Goal: Information Seeking & Learning: Learn about a topic

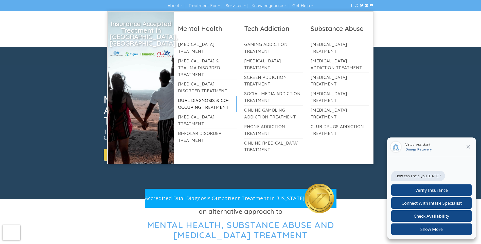
click at [190, 96] on link "Dual Diagnosis & Co-Occuring Treatment" at bounding box center [207, 104] width 59 height 16
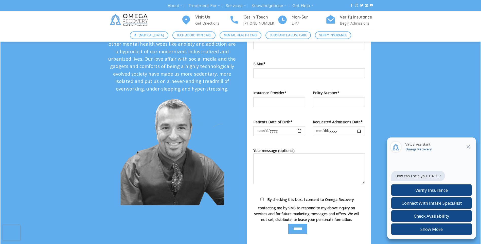
scroll to position [409, 0]
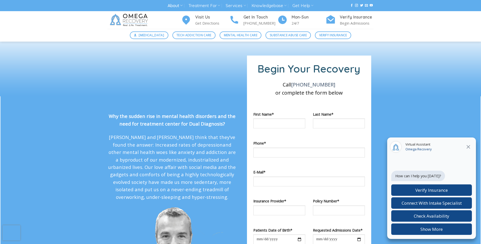
click at [172, 7] on link "About" at bounding box center [175, 5] width 15 height 9
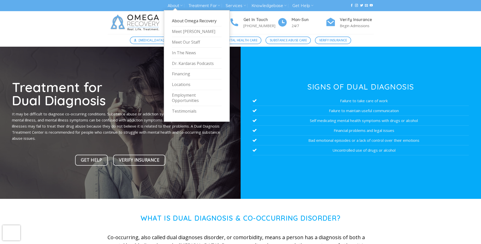
click at [186, 22] on link "About Omega Recovery" at bounding box center [197, 21] width 50 height 11
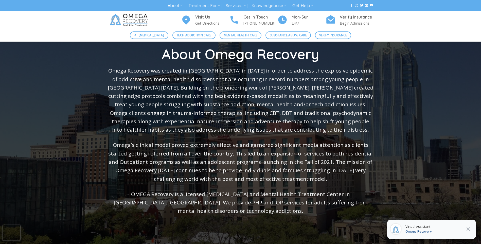
scroll to position [51, 0]
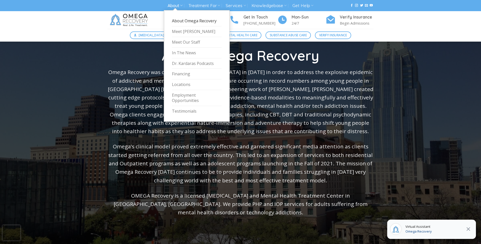
click at [181, 3] on icon at bounding box center [181, 5] width 3 height 5
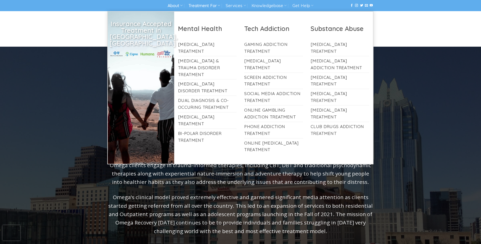
click at [210, 5] on link "Treatment For" at bounding box center [204, 5] width 32 height 9
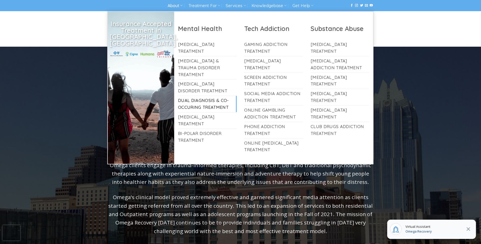
click at [194, 96] on link "Dual Diagnosis & Co-Occuring Treatment" at bounding box center [207, 104] width 59 height 16
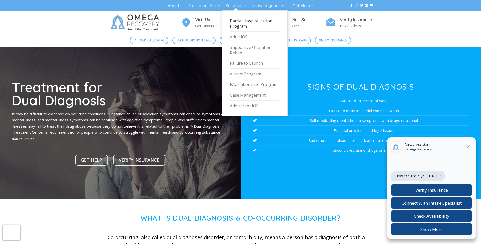
click at [249, 25] on link "Partial Hospitalization Program" at bounding box center [255, 24] width 50 height 16
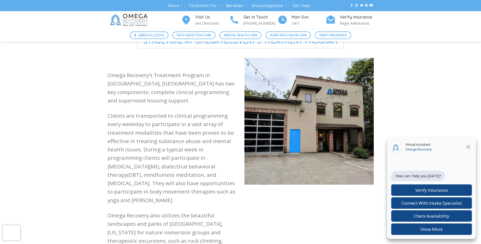
scroll to position [431, 0]
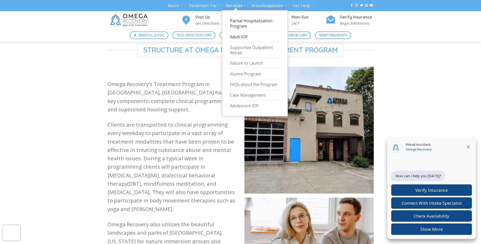
click at [234, 34] on link "Adult IOP" at bounding box center [255, 37] width 50 height 11
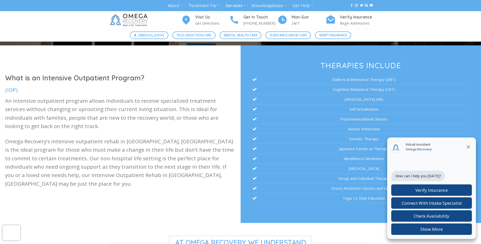
scroll to position [127, 0]
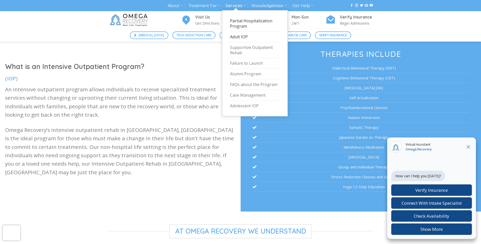
click at [239, 19] on link "Partial Hospitalization Program" at bounding box center [255, 24] width 50 height 16
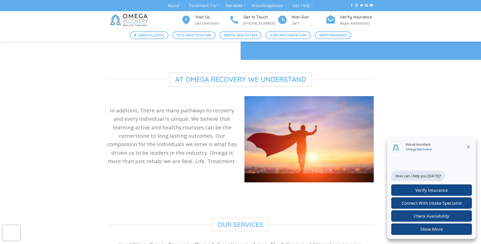
scroll to position [279, 0]
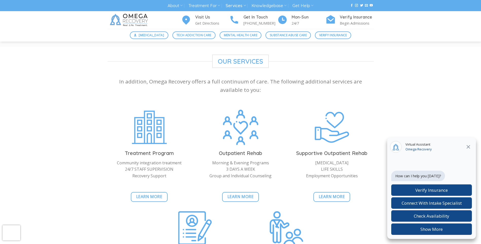
scroll to position [1064, 0]
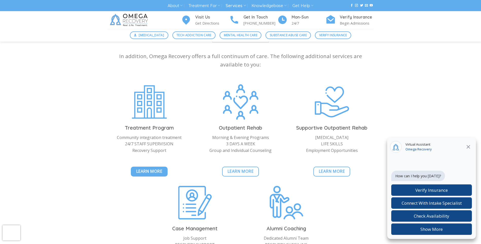
click at [148, 168] on span "Learn More" at bounding box center [149, 171] width 26 height 6
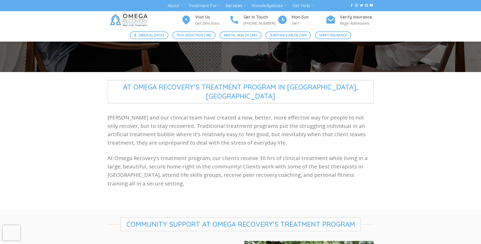
scroll to position [101, 0]
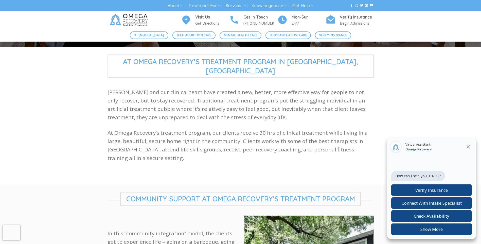
click at [472, 149] on button at bounding box center [468, 146] width 9 height 7
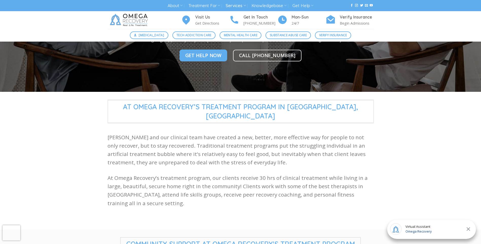
scroll to position [0, 0]
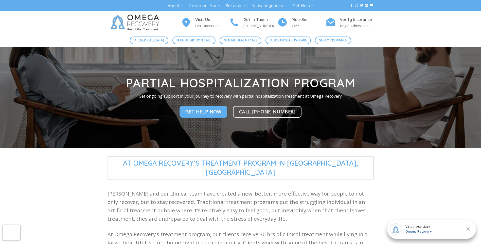
drag, startPoint x: 401, startPoint y: 192, endPoint x: 347, endPoint y: 160, distance: 62.2
click at [352, 160] on h1 "At Omega Recovery’s Treatment Program in Austin,TX" at bounding box center [240, 168] width 266 height 24
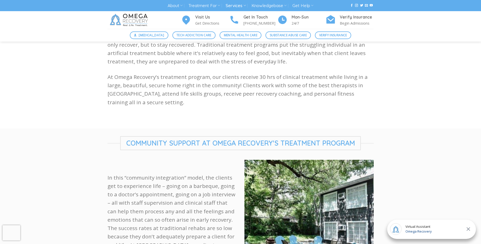
scroll to position [76, 0]
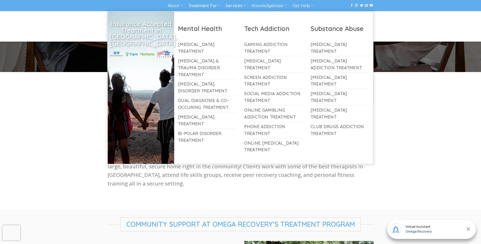
click at [199, 3] on link "Treatment For" at bounding box center [204, 5] width 32 height 9
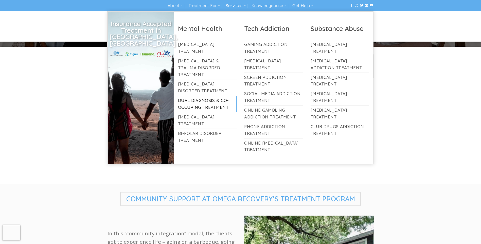
click at [195, 100] on link "Dual Diagnosis & Co-Occuring Treatment" at bounding box center [207, 104] width 59 height 16
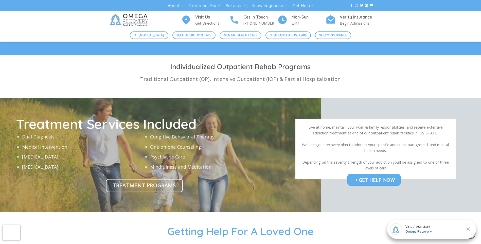
scroll to position [1546, 0]
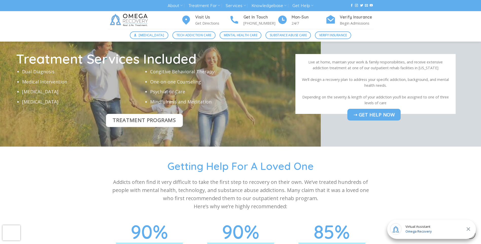
click at [137, 119] on span "Treatment Programs" at bounding box center [144, 120] width 63 height 8
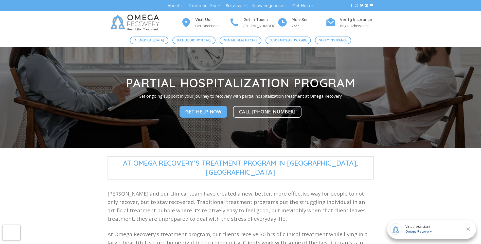
drag, startPoint x: 406, startPoint y: 41, endPoint x: 390, endPoint y: 172, distance: 132.4
